Goal: Information Seeking & Learning: Learn about a topic

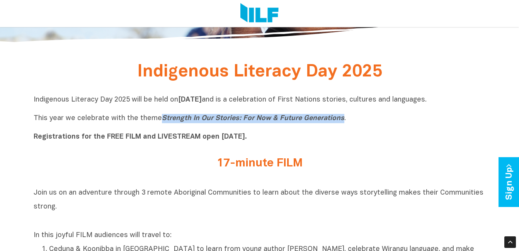
drag, startPoint x: 159, startPoint y: 118, endPoint x: 338, endPoint y: 118, distance: 179.1
click at [338, 118] on icon "Strength In Our Stories: For Now & Future Generations" at bounding box center [253, 118] width 183 height 7
drag, startPoint x: 338, startPoint y: 118, endPoint x: 331, endPoint y: 118, distance: 7.0
copy icon "Strength In Our Stories: For Now & Future Generations"
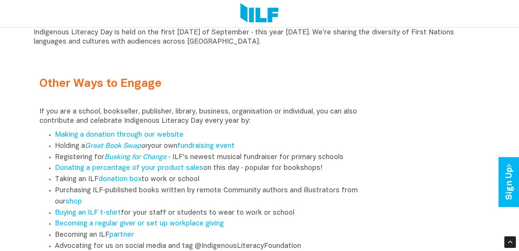
scroll to position [890, 0]
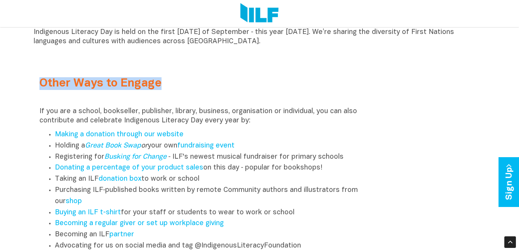
drag, startPoint x: 41, startPoint y: 87, endPoint x: 164, endPoint y: 89, distance: 123.4
click at [164, 89] on h2 "Other Ways to Engage" at bounding box center [203, 83] width 328 height 13
drag, startPoint x: 164, startPoint y: 89, endPoint x: 133, endPoint y: 87, distance: 30.6
copy h2 "Other Ways to Engage"
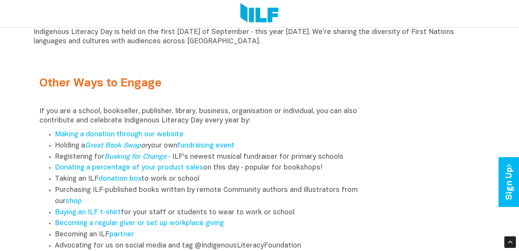
click at [81, 111] on p "If you are a school, bookseller, publisher, library, business, organisation or …" at bounding box center [203, 116] width 328 height 19
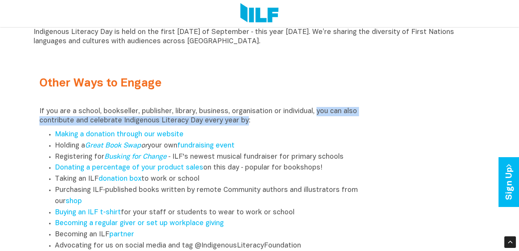
drag, startPoint x: 243, startPoint y: 125, endPoint x: 315, endPoint y: 114, distance: 73.2
click at [315, 114] on p "If you are a school, bookseller, publisher, library, business, organisation or …" at bounding box center [203, 116] width 328 height 19
drag, startPoint x: 315, startPoint y: 114, endPoint x: 321, endPoint y: 116, distance: 5.6
copy p "you can also contribute and celebrate Indigenous Literacy Day every year by"
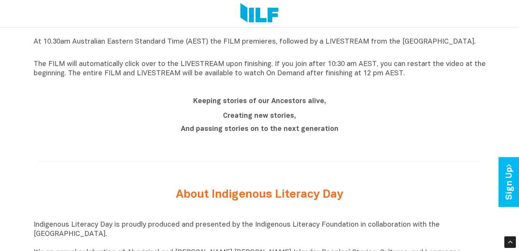
scroll to position [619, 0]
